Goal: Task Accomplishment & Management: Use online tool/utility

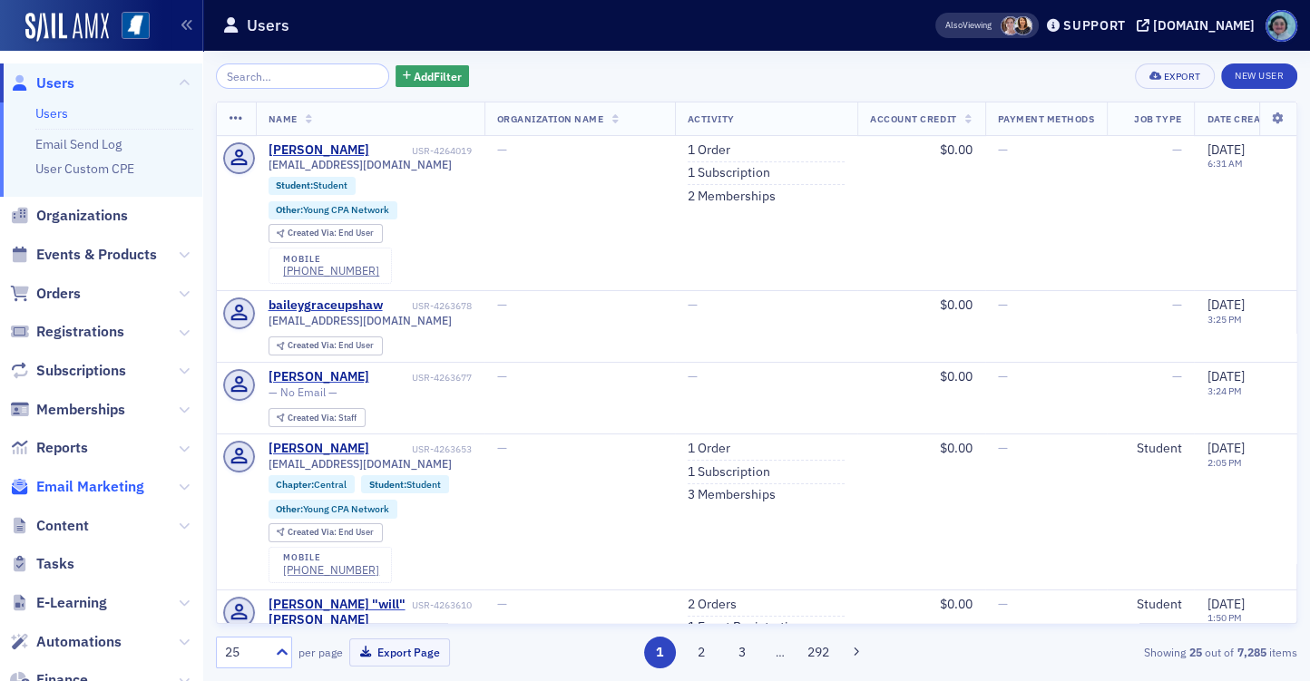
click at [106, 489] on span "Email Marketing" at bounding box center [90, 487] width 108 height 20
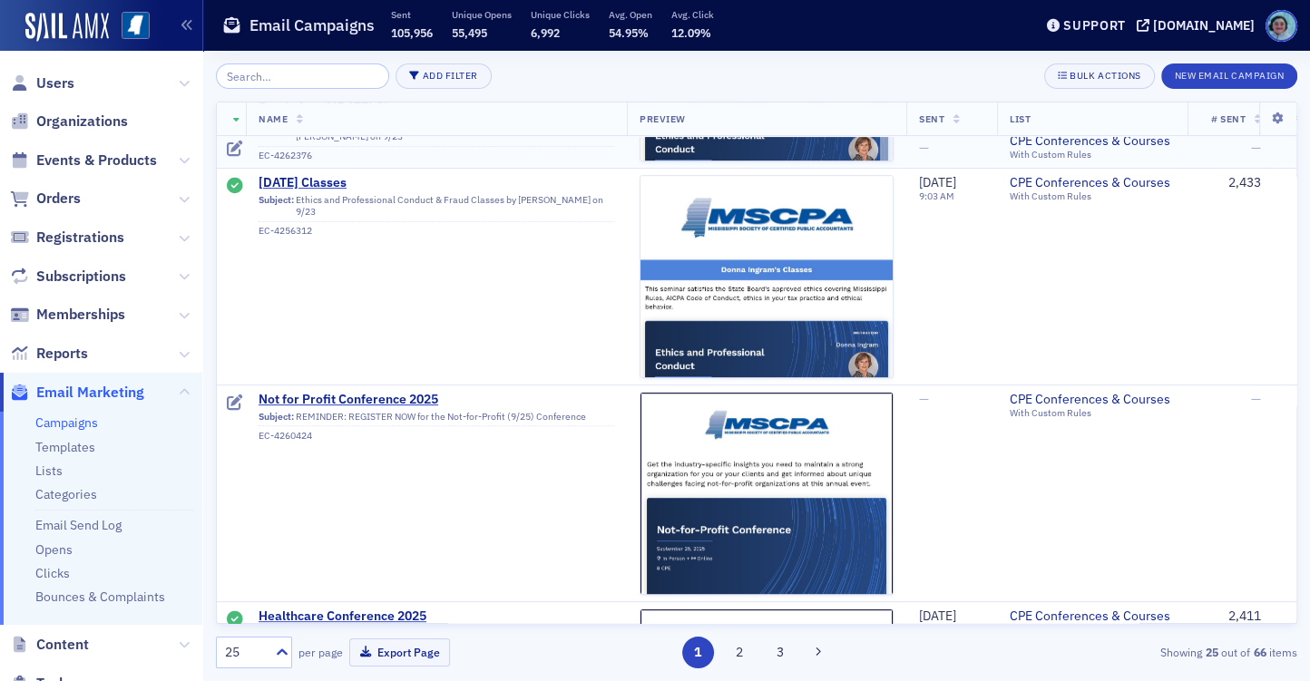
scroll to position [635, 0]
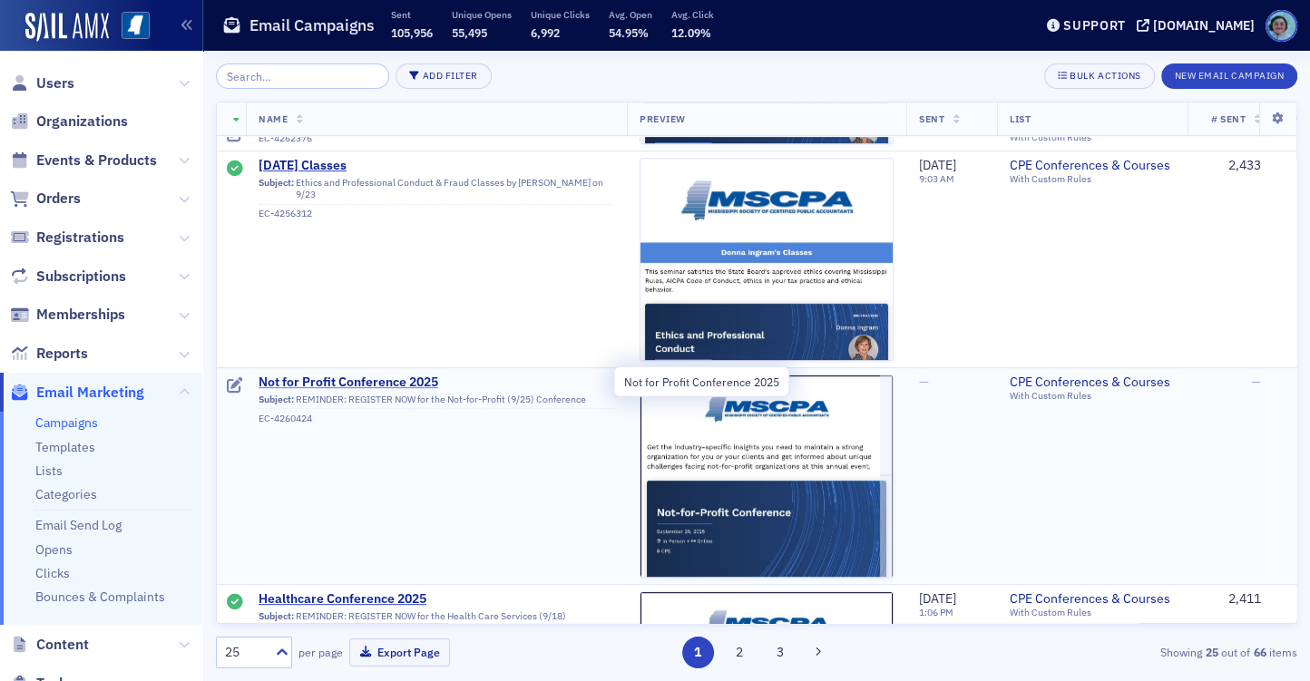
click at [425, 380] on span "Not for Profit Conference 2025" at bounding box center [437, 383] width 356 height 16
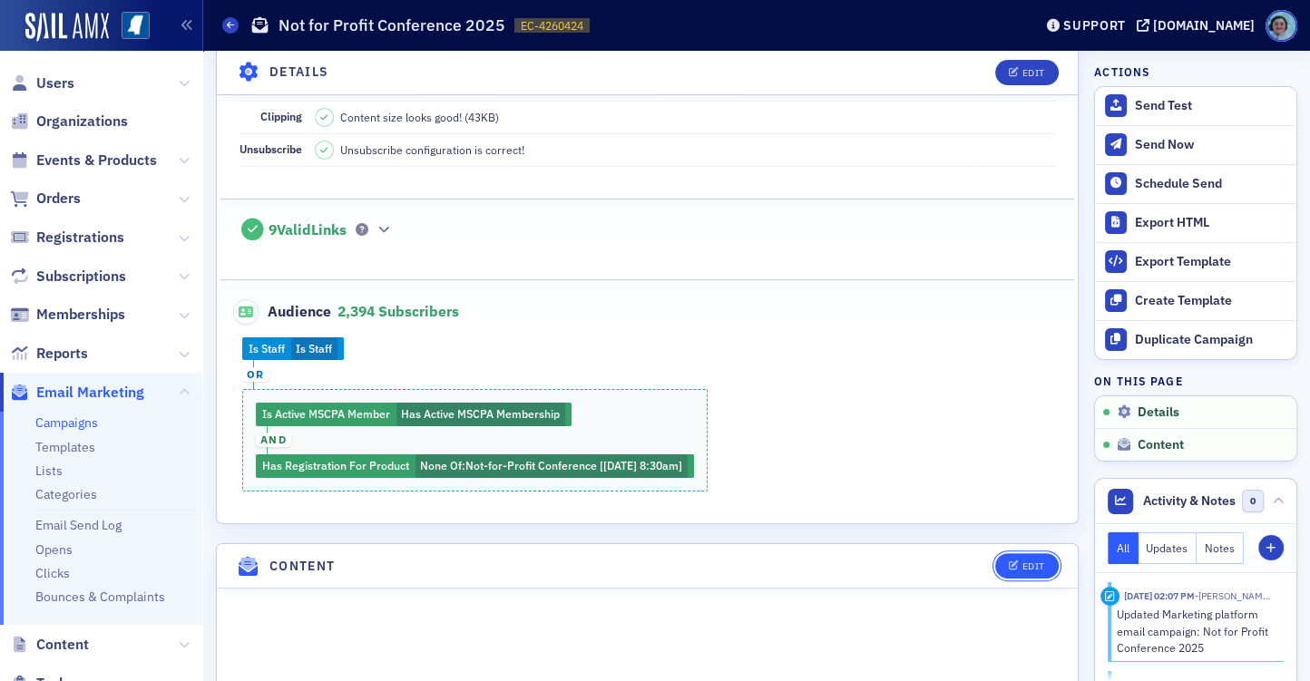
click at [1024, 556] on button "Edit" at bounding box center [1026, 566] width 63 height 25
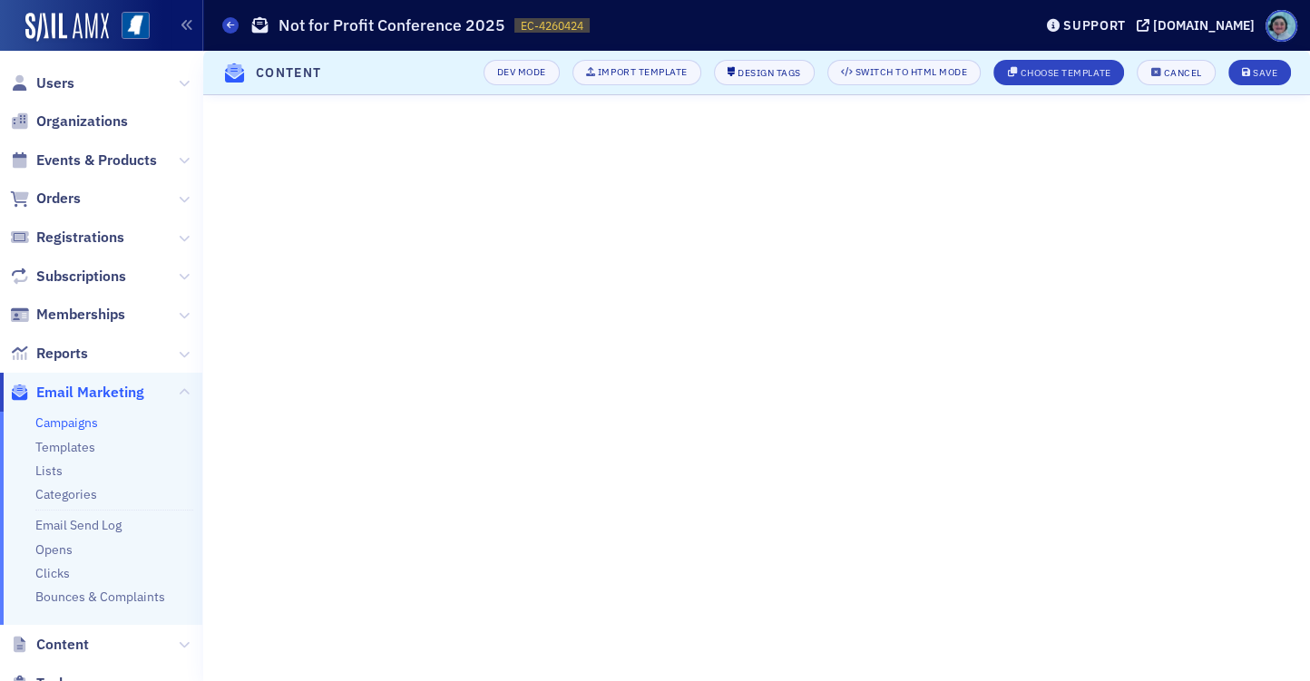
scroll to position [234, 0]
drag, startPoint x: 1262, startPoint y: 85, endPoint x: 1262, endPoint y: 73, distance: 12.7
click at [1262, 84] on header "Content Dev Mode Import Template Design Tags Switch to HTML Mode Choose Templat…" at bounding box center [756, 73] width 1107 height 44
click at [1262, 73] on div "Save" at bounding box center [1265, 73] width 25 height 10
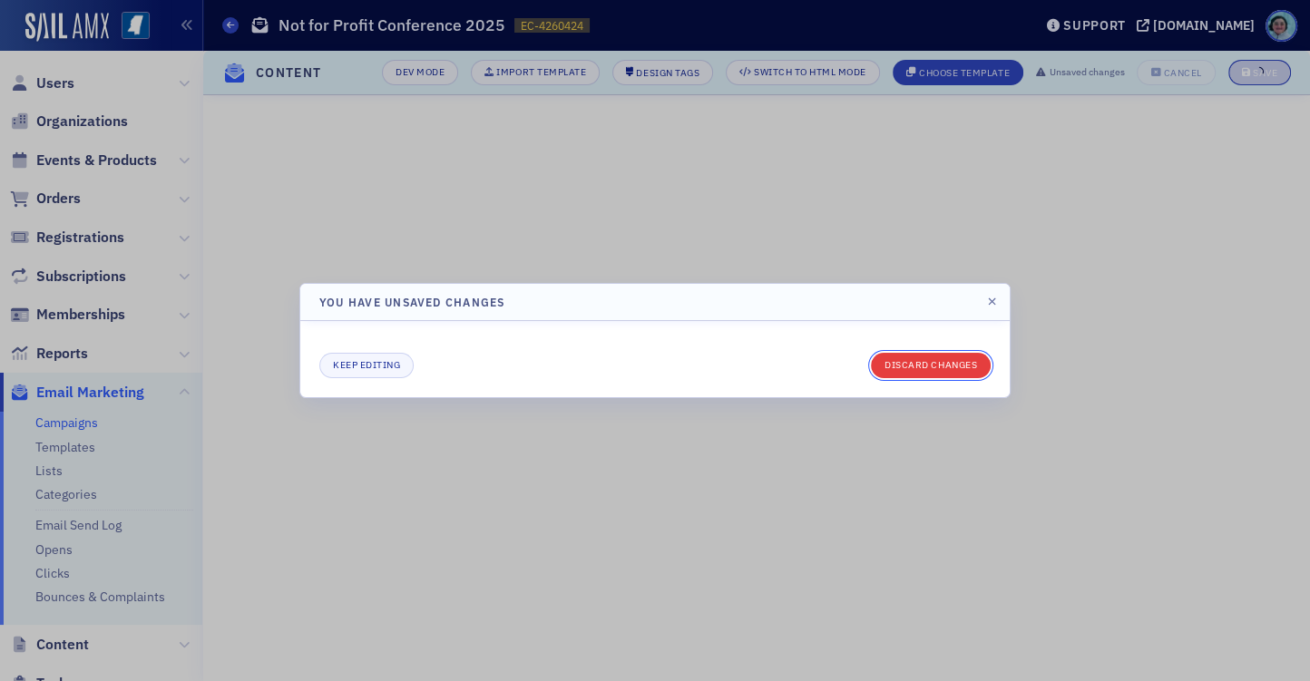
click at [976, 360] on button "Discard changes" at bounding box center [931, 365] width 120 height 25
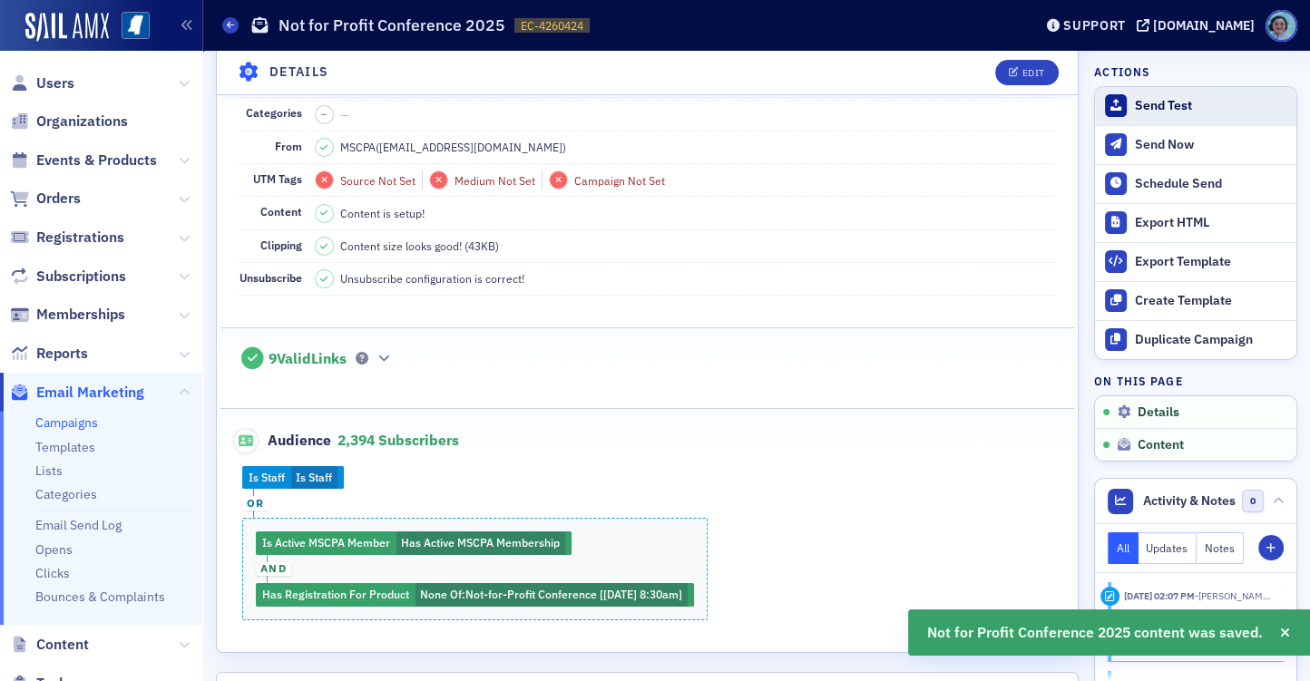
click at [1171, 108] on div "Send Test" at bounding box center [1211, 106] width 152 height 16
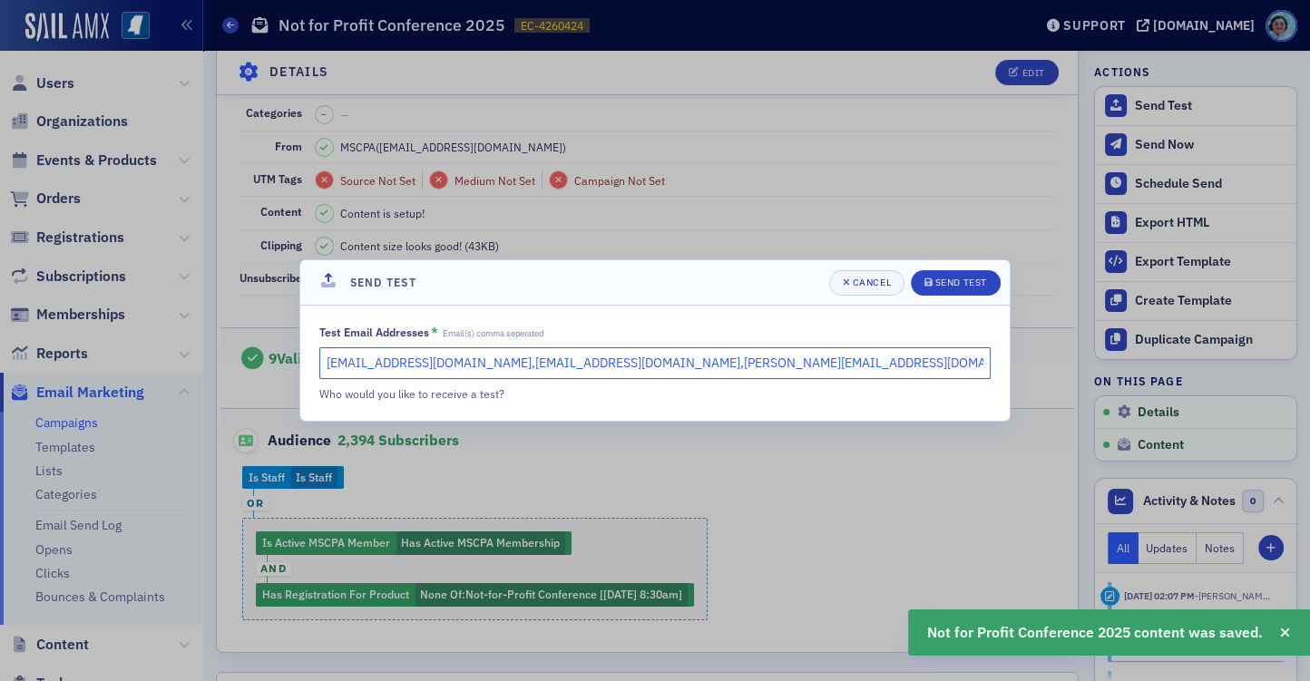
drag, startPoint x: 450, startPoint y: 366, endPoint x: 31, endPoint y: 346, distance: 419.7
click at [59, 337] on div "Send Test Cancel Send Test Test Email Addresses * Email(s) comma seperated [EMA…" at bounding box center [655, 340] width 1310 height 681
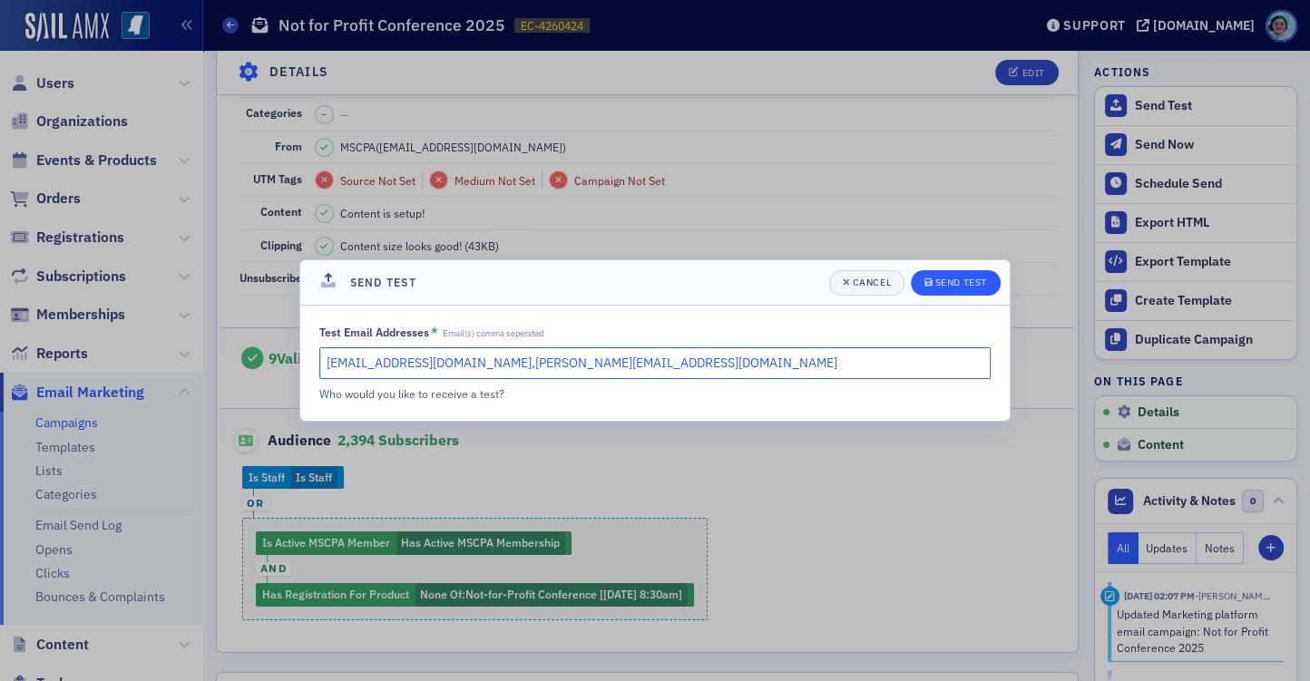
type input "[EMAIL_ADDRESS][DOMAIN_NAME],[PERSON_NAME][EMAIL_ADDRESS][DOMAIN_NAME]"
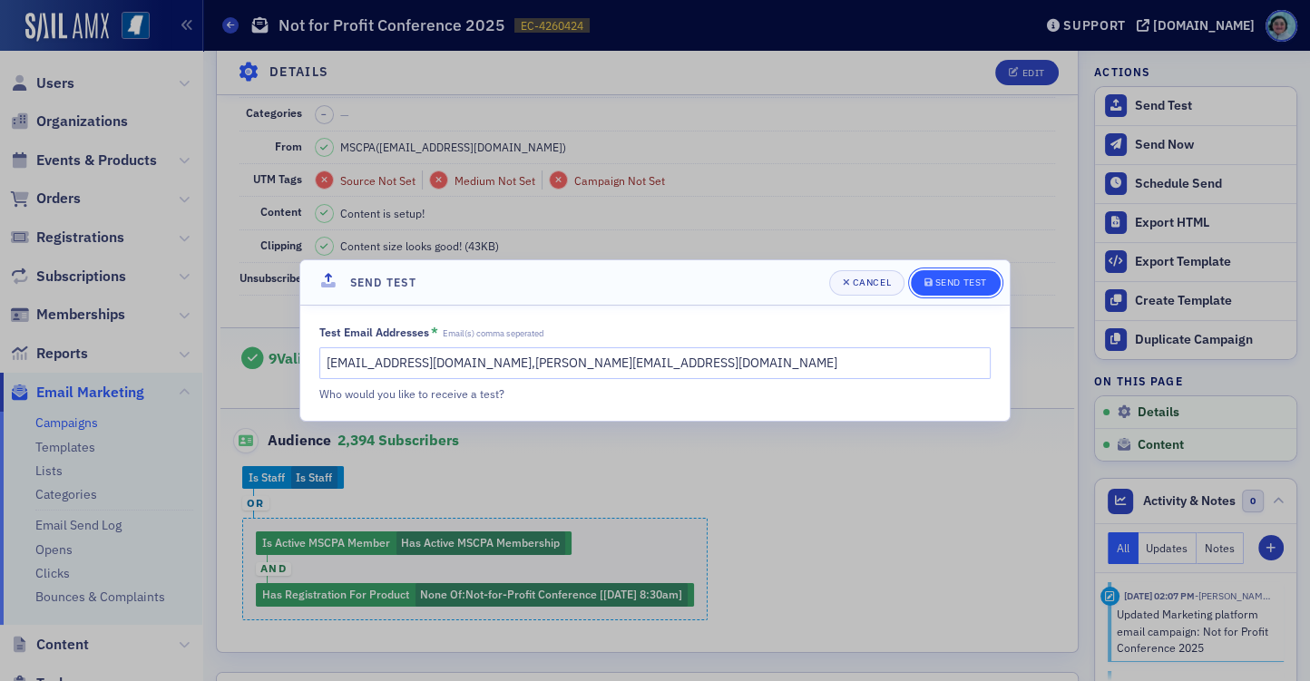
click at [946, 286] on div "Send Test" at bounding box center [962, 283] width 52 height 10
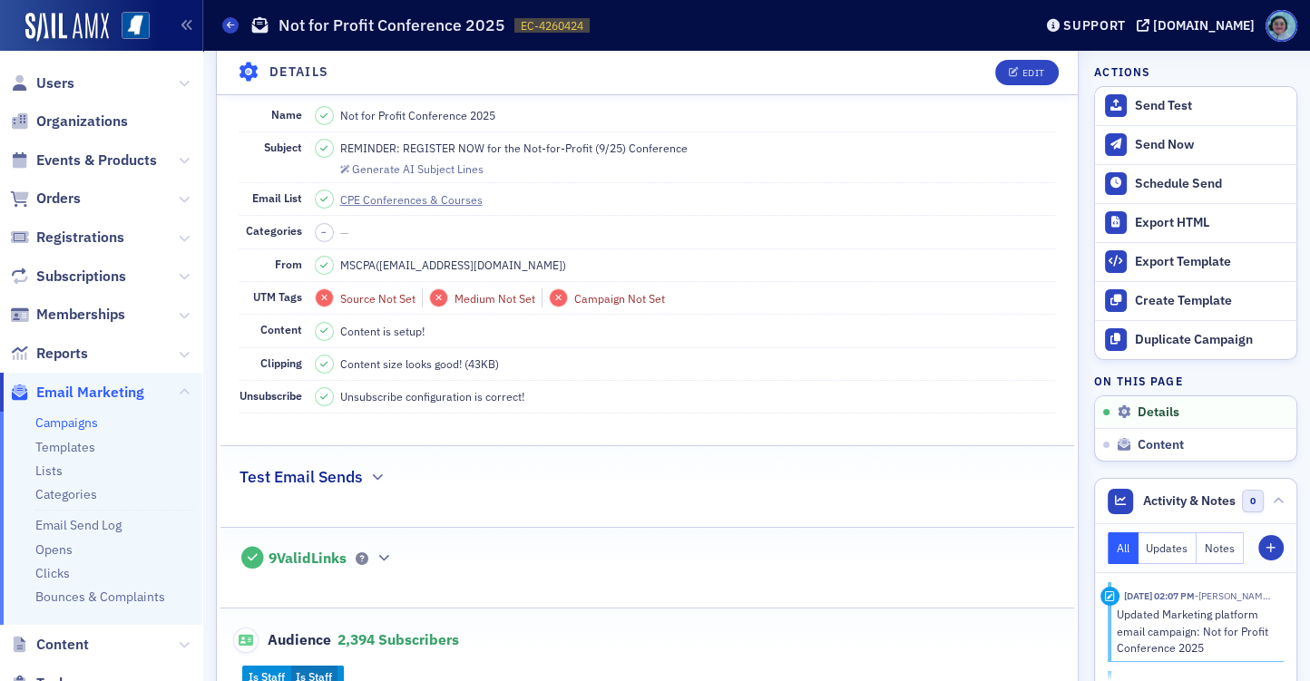
scroll to position [0, 0]
